Goal: Task Accomplishment & Management: Use online tool/utility

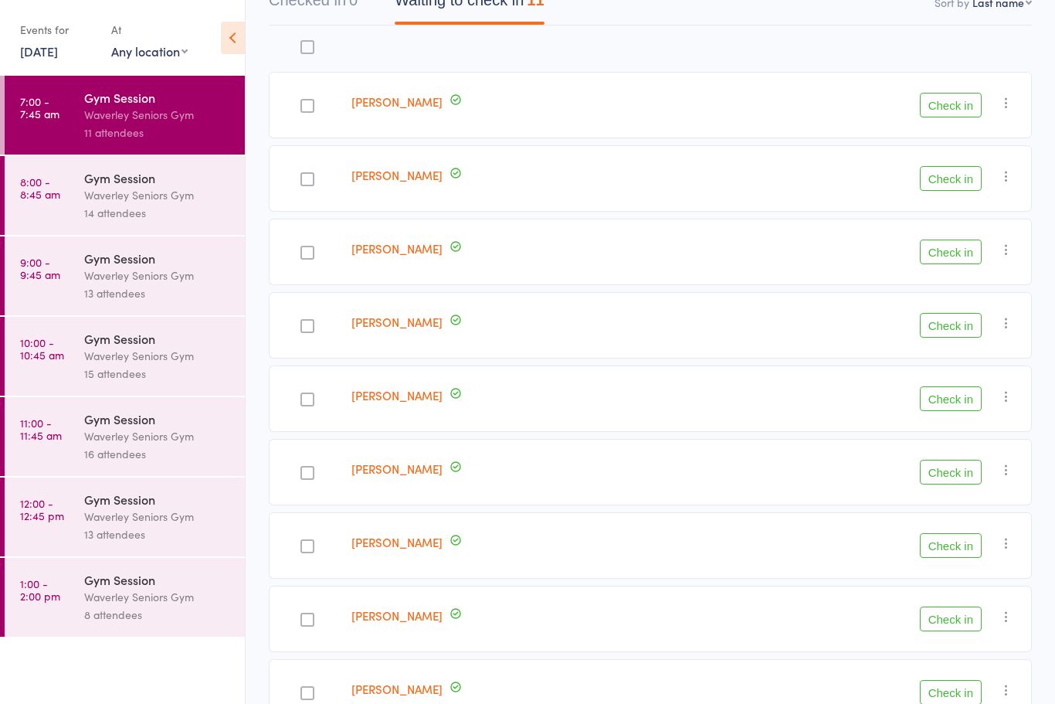
scroll to position [176, 0]
click at [107, 210] on div "14 attendees" at bounding box center [158, 213] width 148 height 18
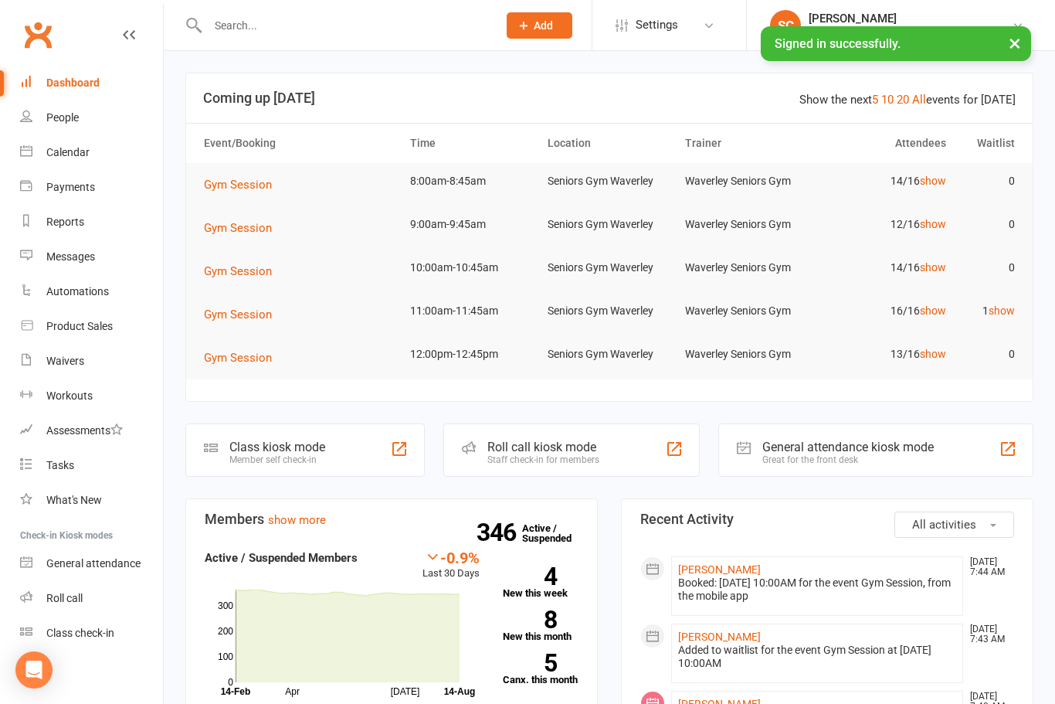
click at [54, 598] on div "Roll call" at bounding box center [64, 598] width 36 height 12
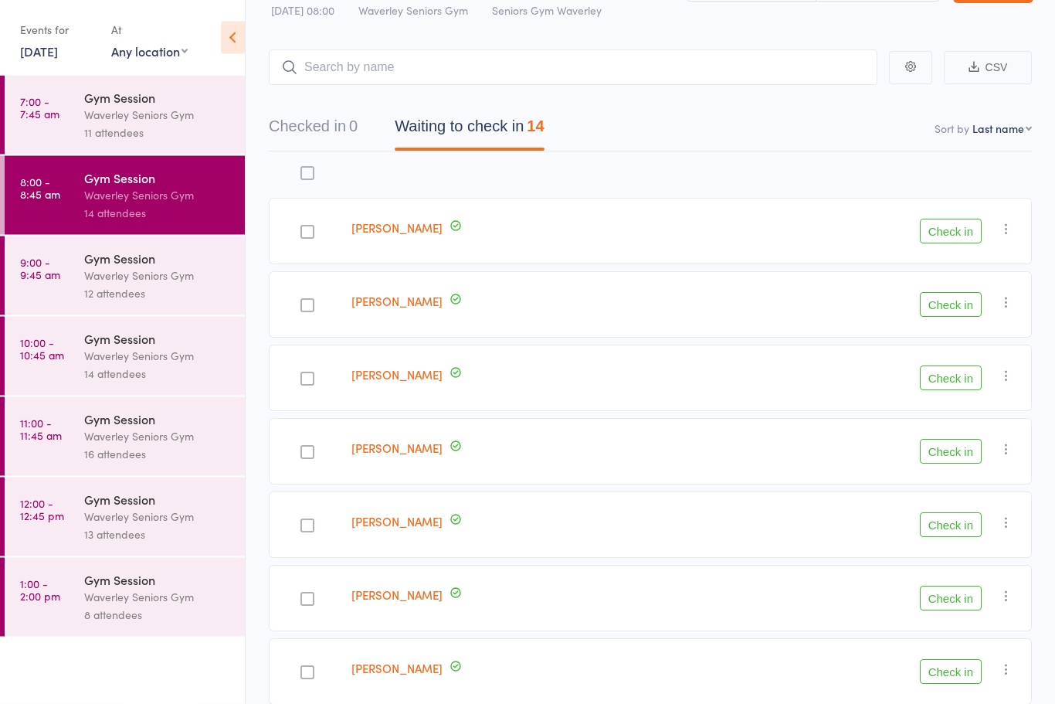
scroll to position [49, 0]
click at [932, 236] on button "Check in" at bounding box center [951, 231] width 62 height 25
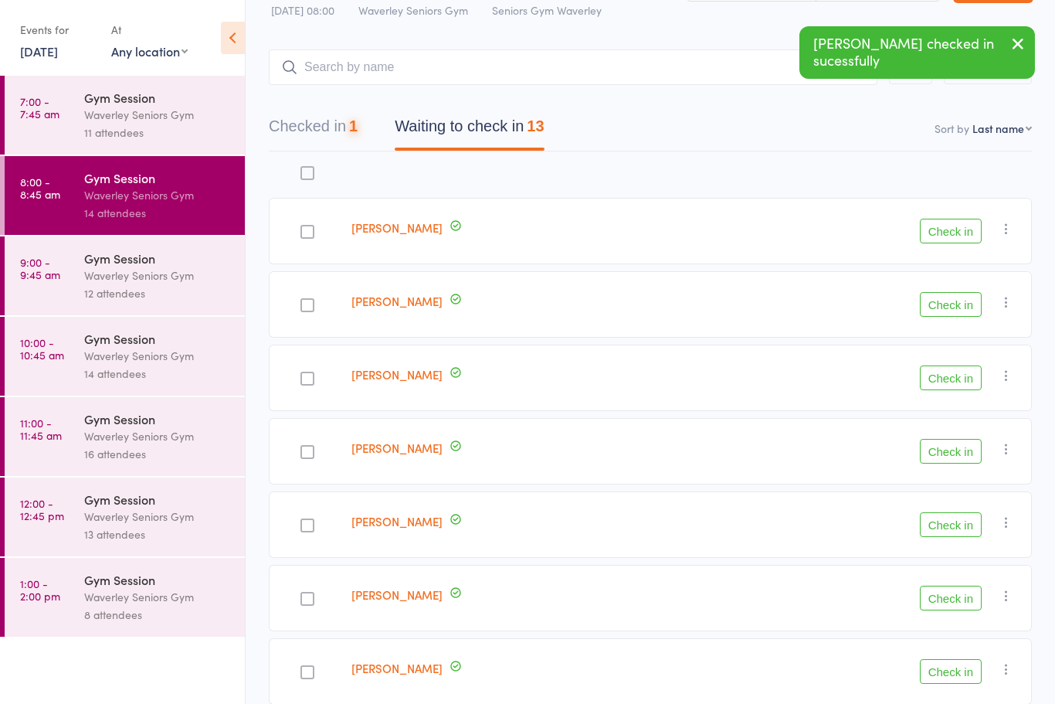
click at [936, 234] on button "Check in" at bounding box center [951, 231] width 62 height 25
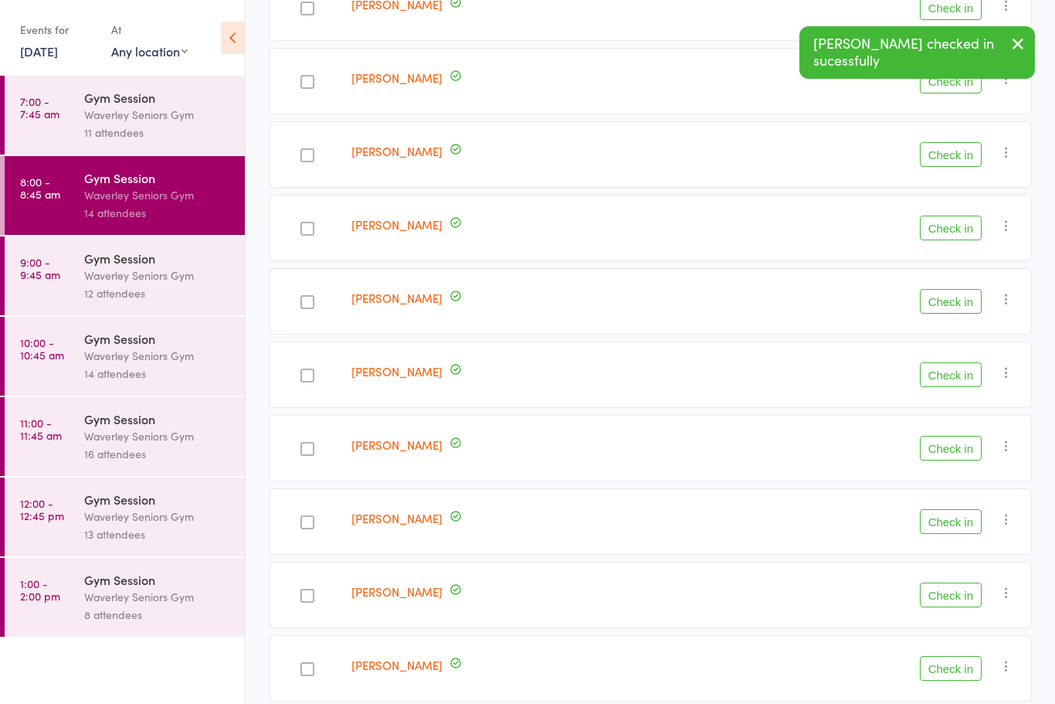
scroll to position [437, 0]
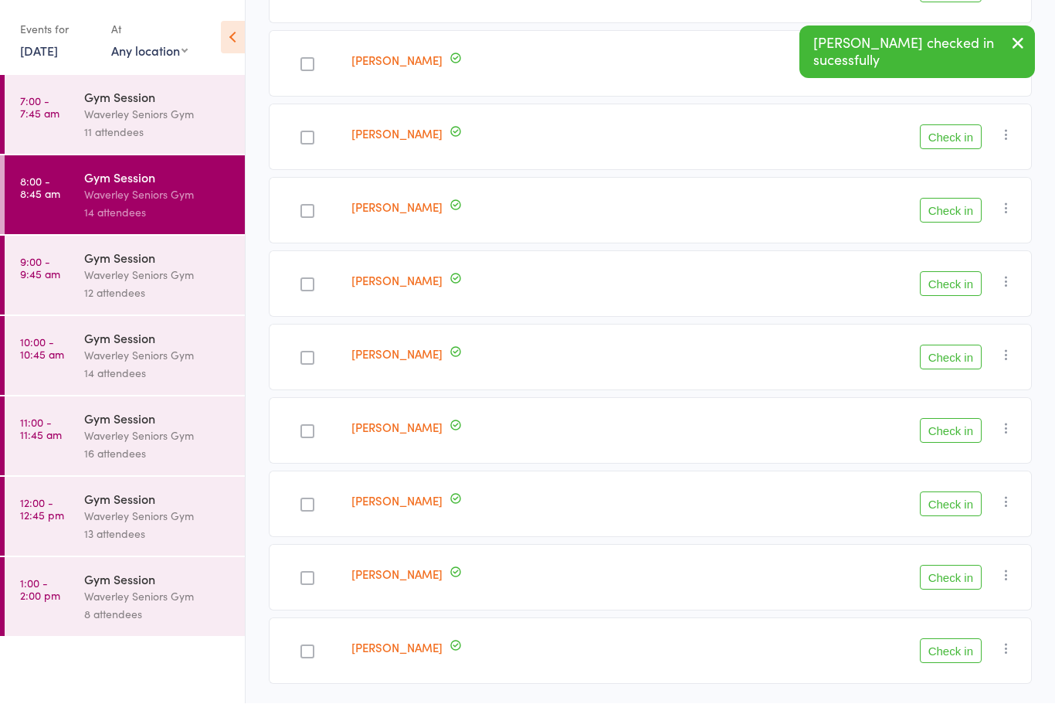
click at [939, 644] on button "Check in" at bounding box center [951, 651] width 62 height 25
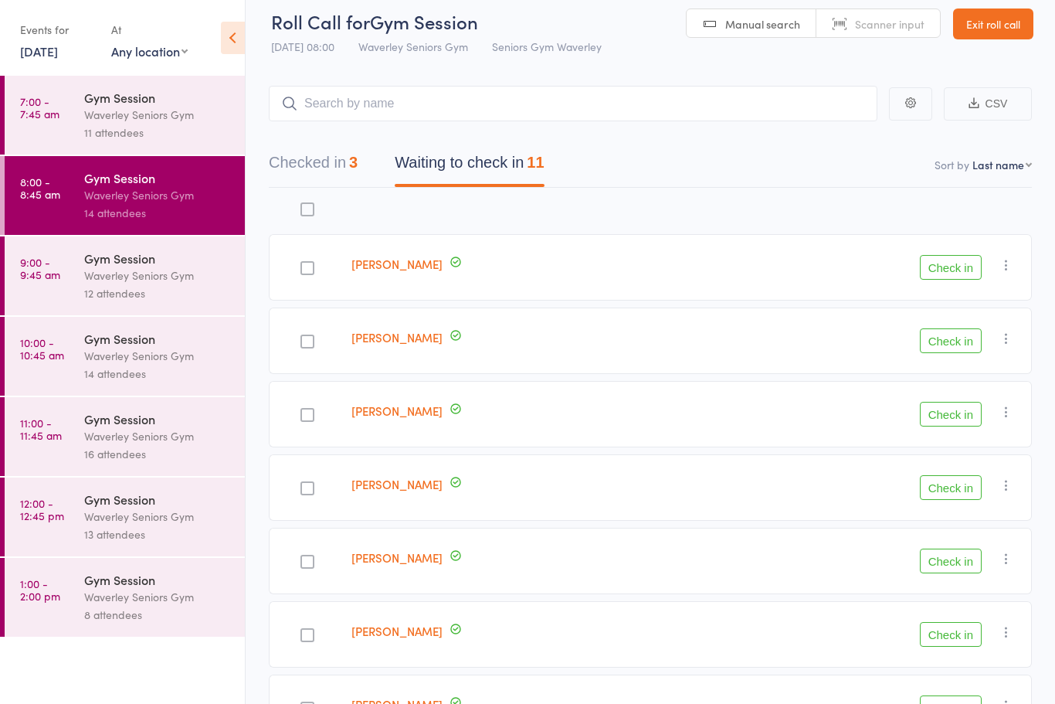
scroll to position [0, 0]
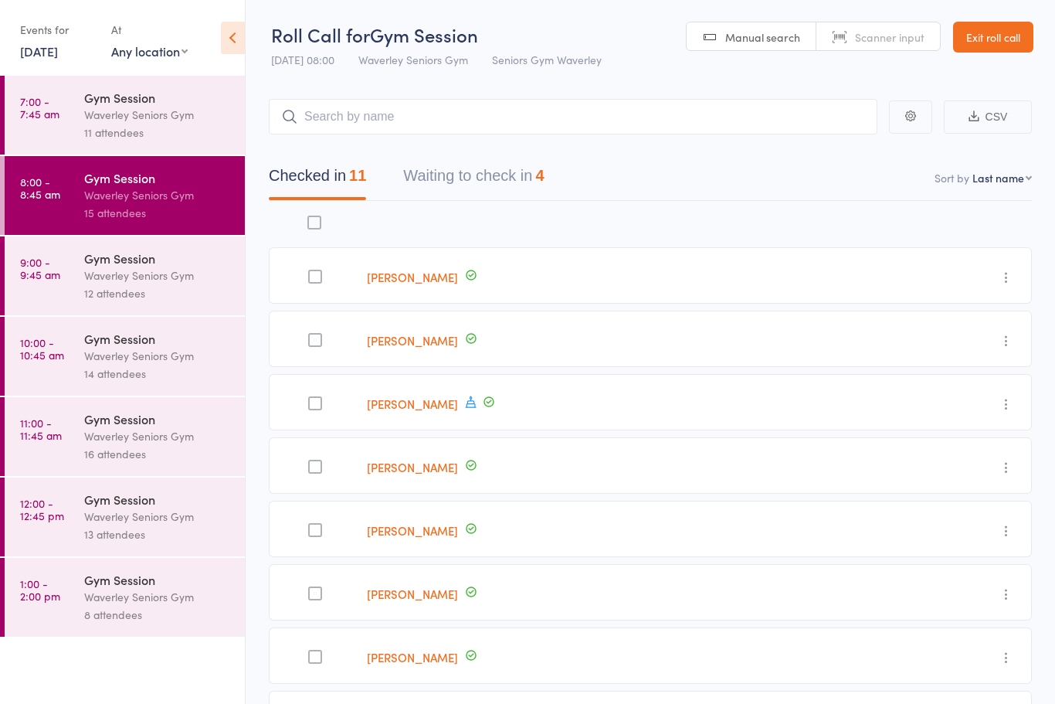
click at [504, 171] on button "Waiting to check in 4" at bounding box center [473, 179] width 141 height 41
